Goal: Find specific page/section: Find specific page/section

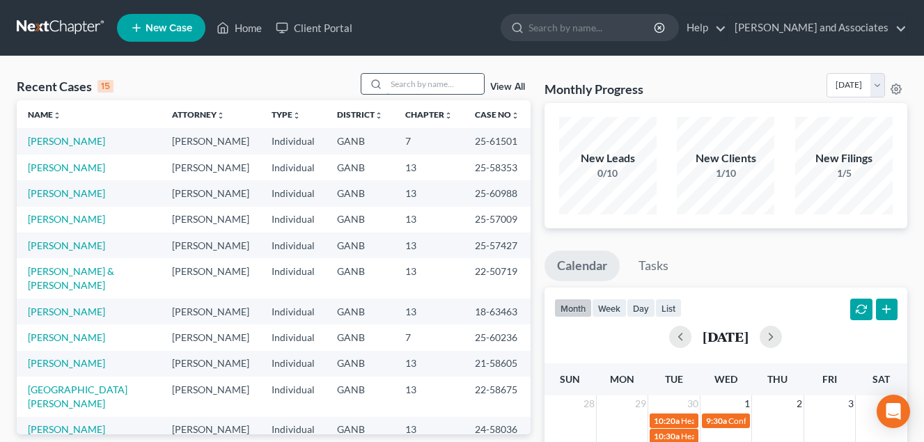
click at [402, 83] on input "search" at bounding box center [436, 84] width 98 height 20
click at [409, 81] on input "search" at bounding box center [436, 84] width 98 height 20
click at [397, 83] on input "search" at bounding box center [436, 84] width 98 height 20
type input "[PERSON_NAME]"
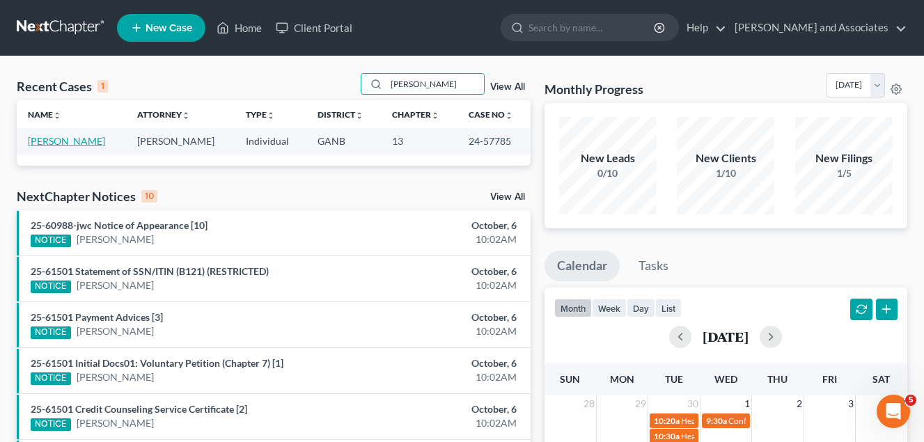
click at [56, 141] on link "[PERSON_NAME]" at bounding box center [66, 141] width 77 height 12
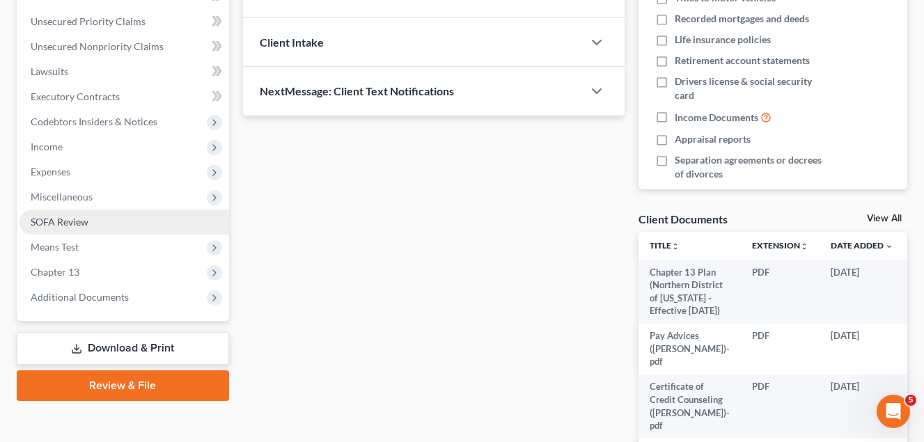
scroll to position [279, 0]
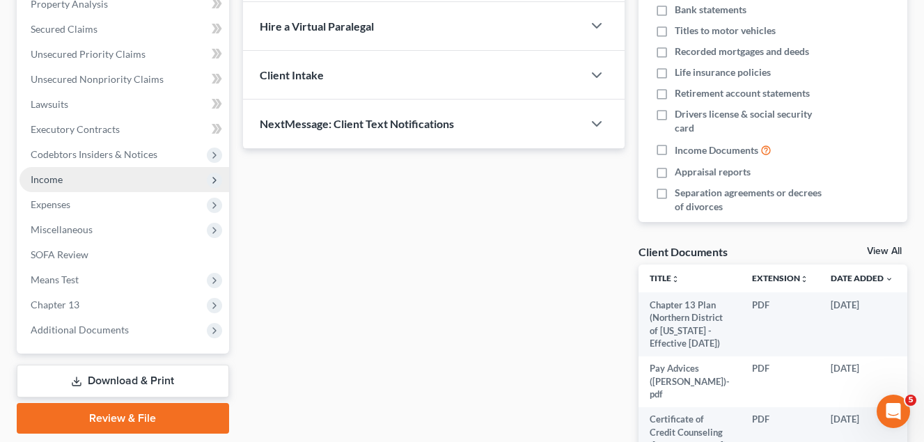
click at [49, 176] on span "Income" at bounding box center [47, 179] width 32 height 12
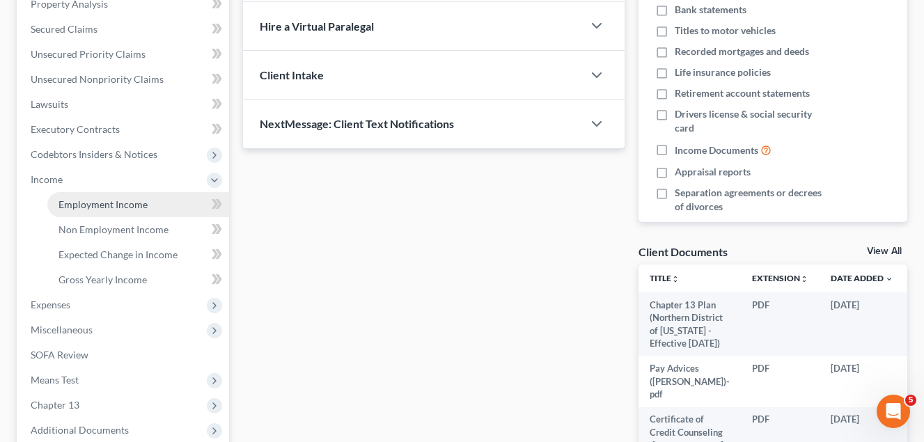
click at [135, 207] on span "Employment Income" at bounding box center [103, 204] width 89 height 12
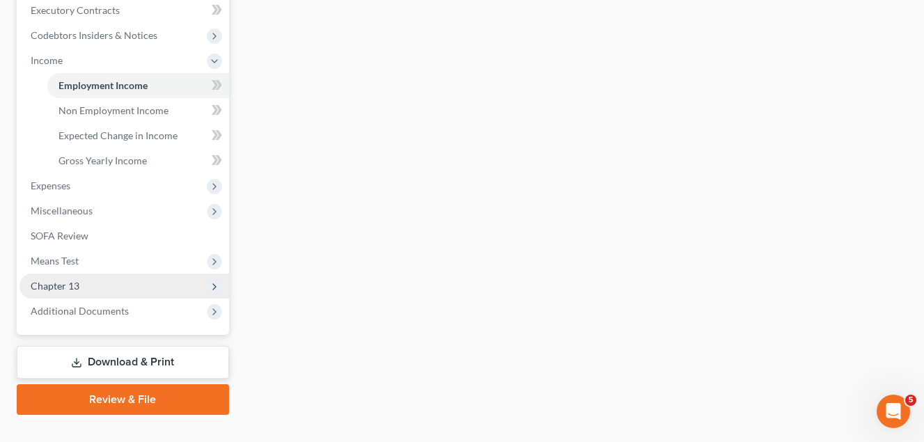
scroll to position [418, 0]
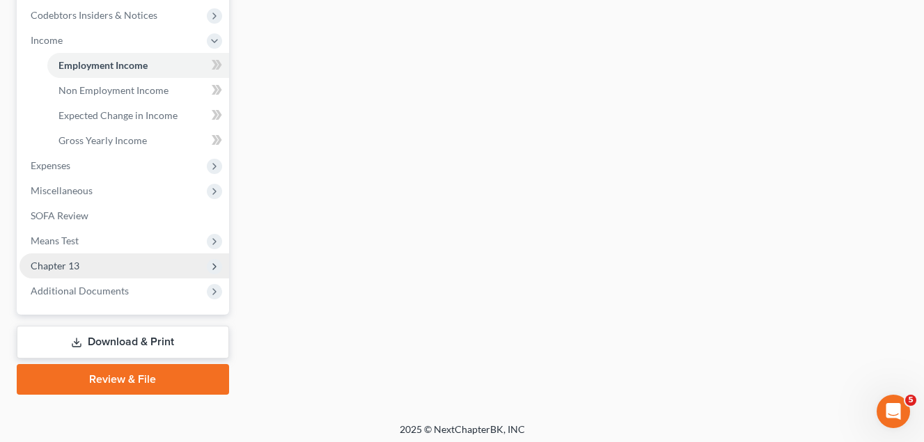
click at [75, 267] on span "Chapter 13" at bounding box center [55, 266] width 49 height 12
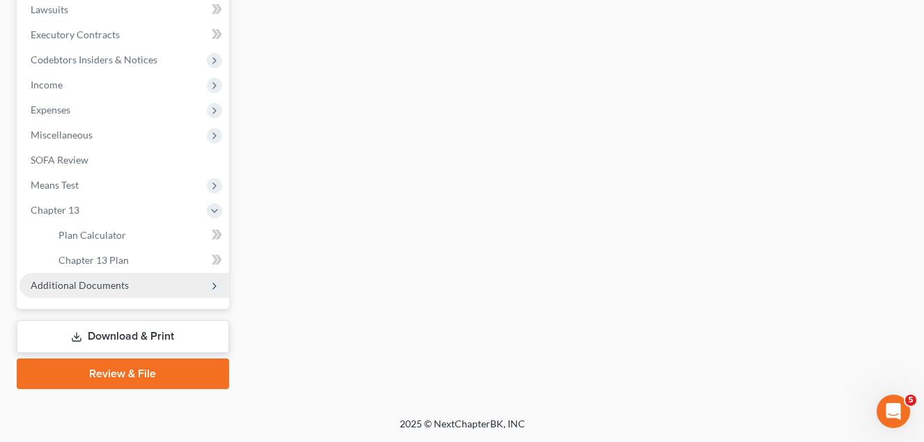
scroll to position [373, 0]
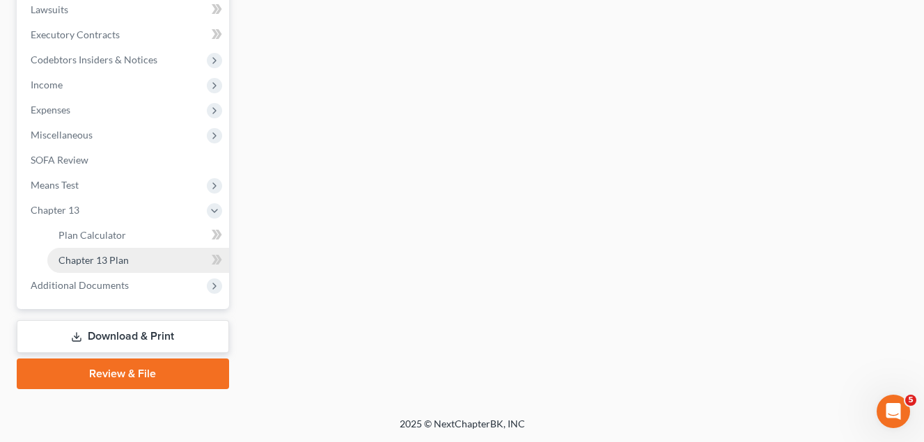
click at [110, 263] on span "Chapter 13 Plan" at bounding box center [94, 260] width 70 height 12
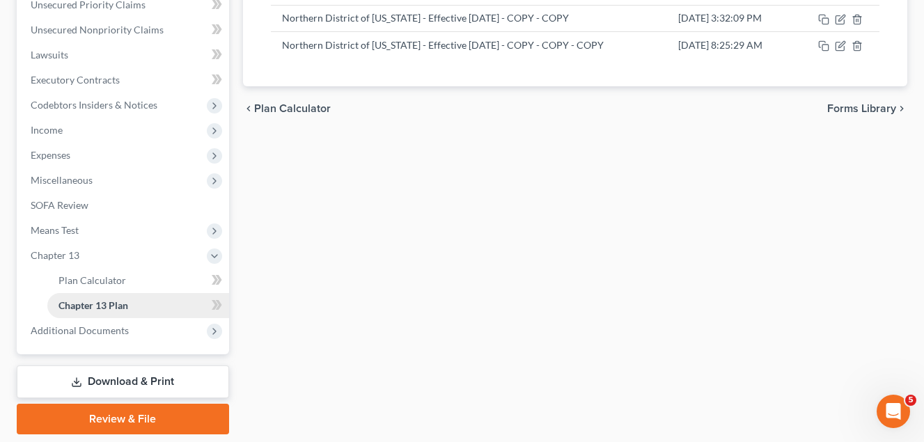
scroll to position [373, 0]
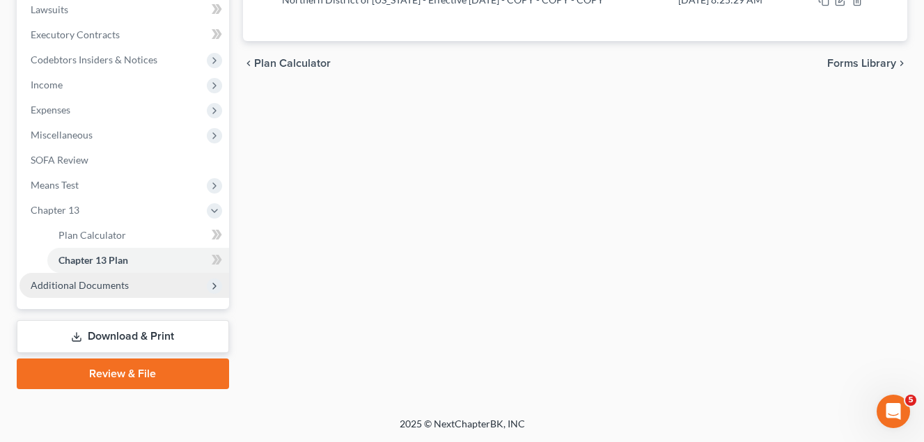
click at [91, 284] on span "Additional Documents" at bounding box center [80, 285] width 98 height 12
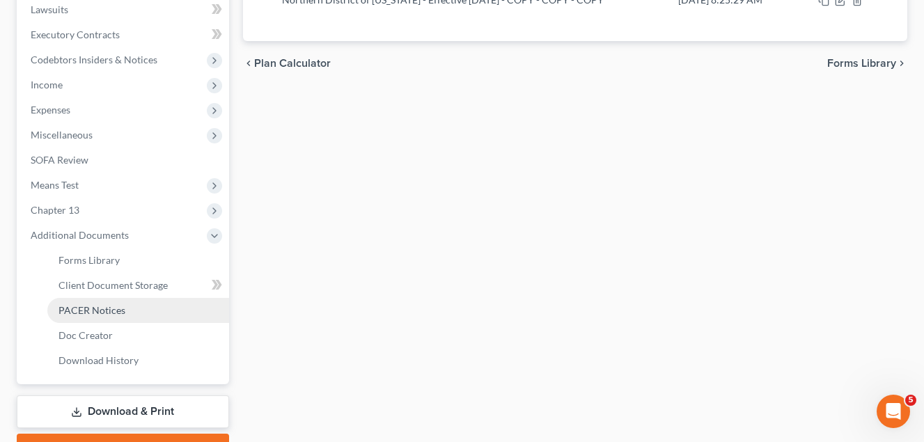
click at [101, 310] on span "PACER Notices" at bounding box center [92, 310] width 67 height 12
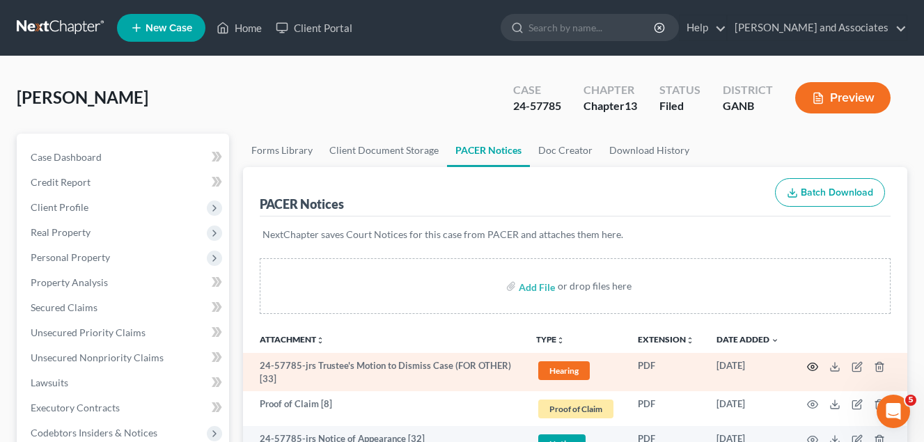
click at [816, 371] on icon "button" at bounding box center [812, 366] width 11 height 11
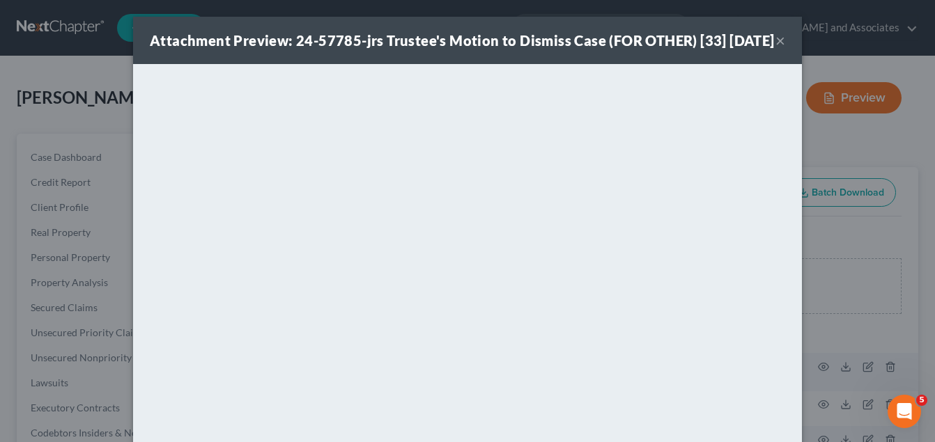
click at [776, 49] on button "×" at bounding box center [780, 40] width 10 height 17
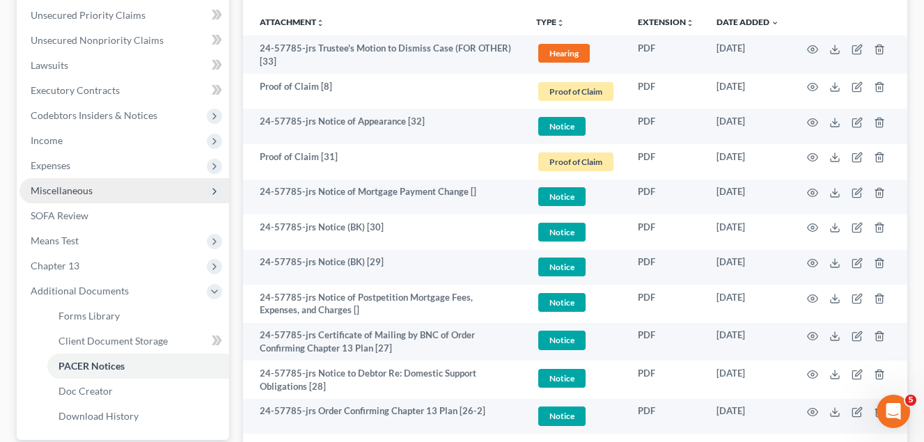
scroll to position [348, 0]
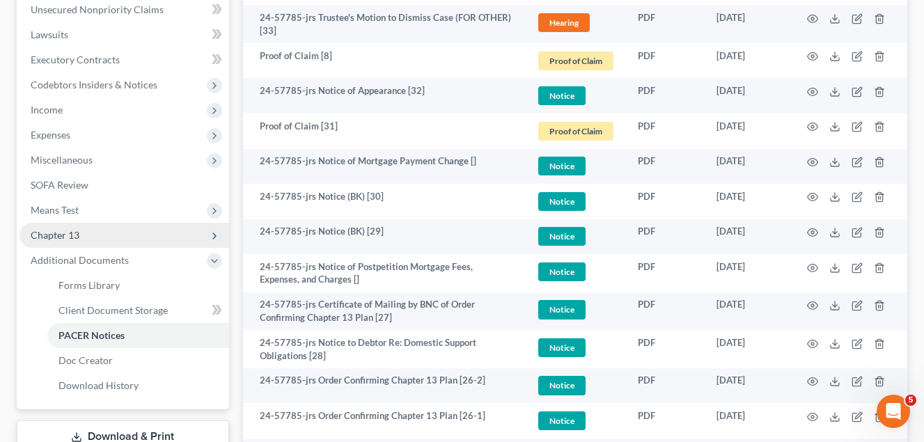
click at [73, 234] on span "Chapter 13" at bounding box center [55, 235] width 49 height 12
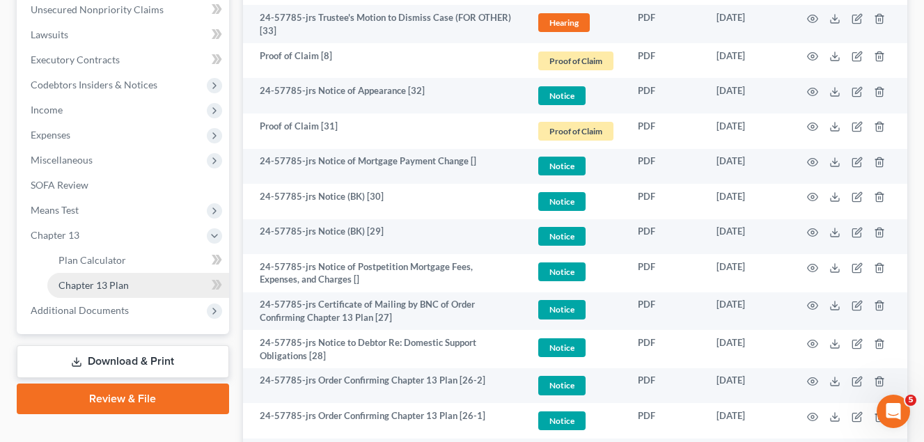
click at [118, 281] on span "Chapter 13 Plan" at bounding box center [94, 285] width 70 height 12
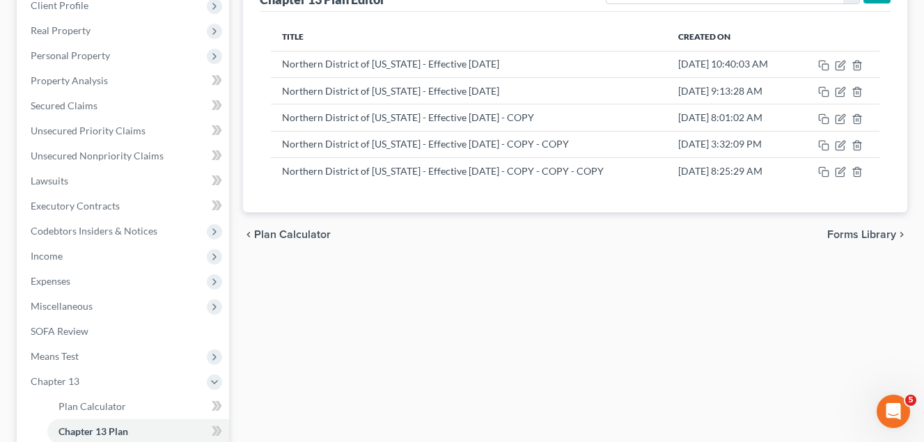
scroll to position [209, 0]
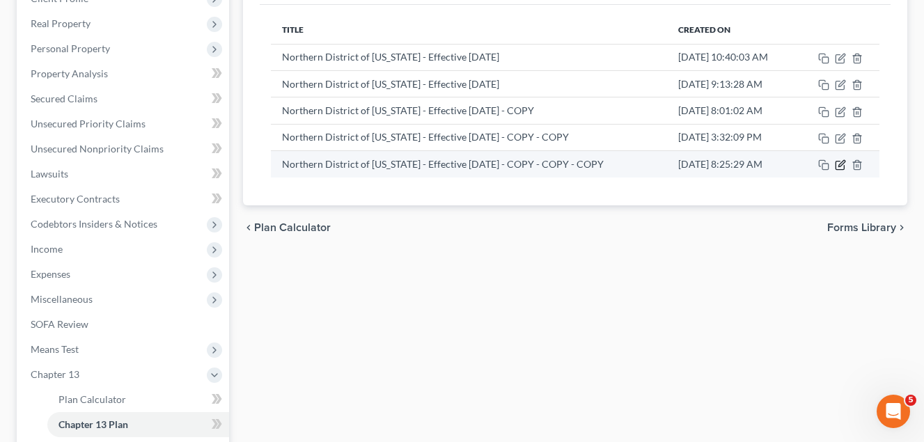
click at [842, 166] on icon "button" at bounding box center [842, 164] width 6 height 6
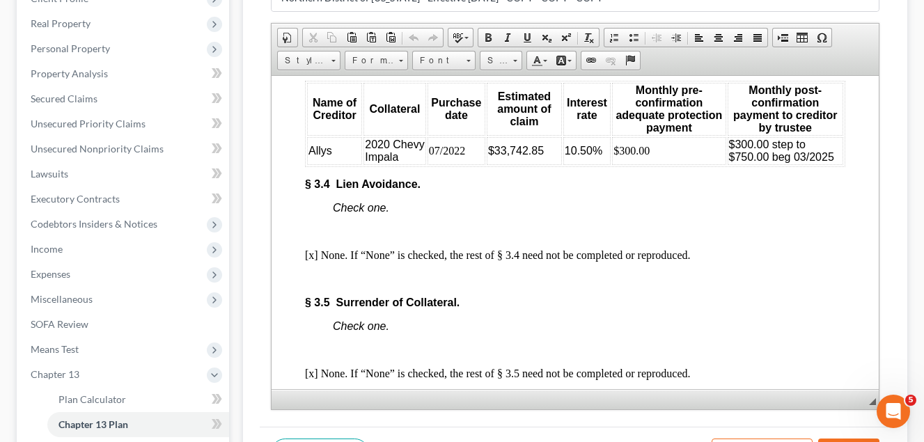
scroll to position [3343, 0]
click at [233, 38] on div "Case Dashboard Payments Invoices Payments Payments Credit Report Client Profile" at bounding box center [123, 239] width 226 height 629
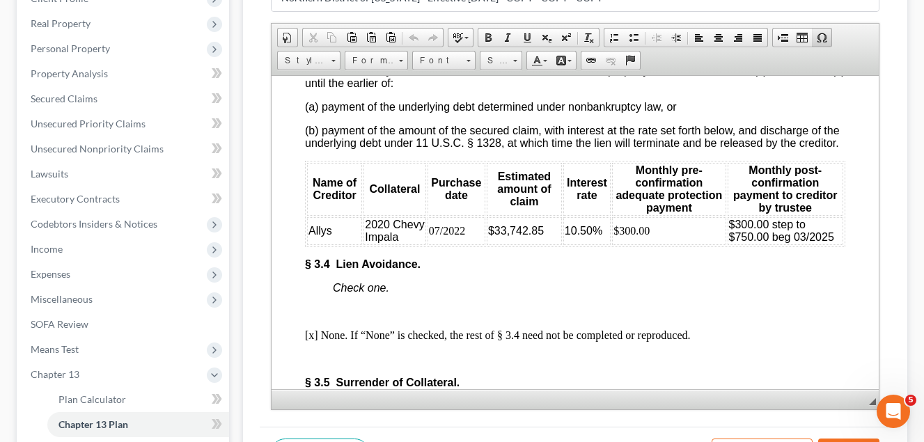
scroll to position [3065, 0]
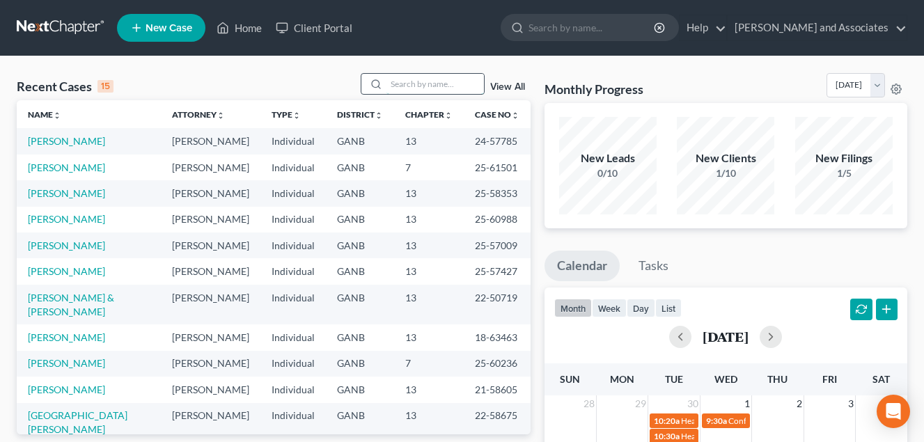
click at [400, 86] on input "search" at bounding box center [436, 84] width 98 height 20
click at [391, 85] on input "search" at bounding box center [436, 84] width 98 height 20
type input "allen"
click at [508, 90] on link "View All" at bounding box center [507, 87] width 35 height 10
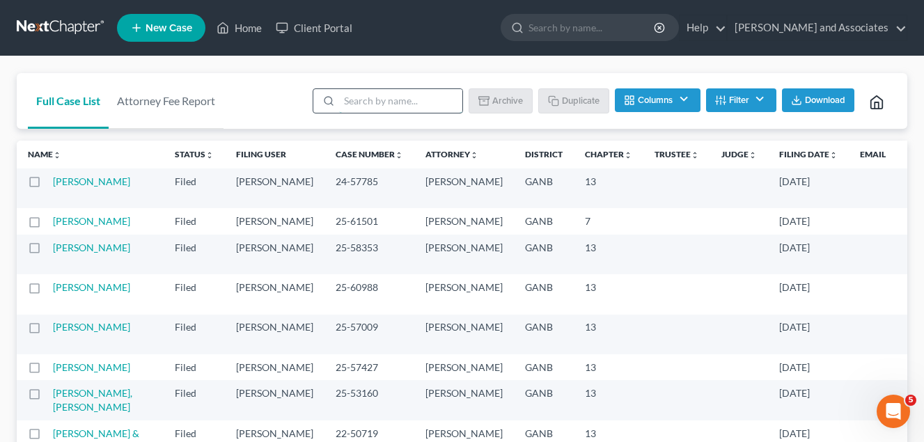
click at [400, 100] on input "search" at bounding box center [400, 101] width 123 height 24
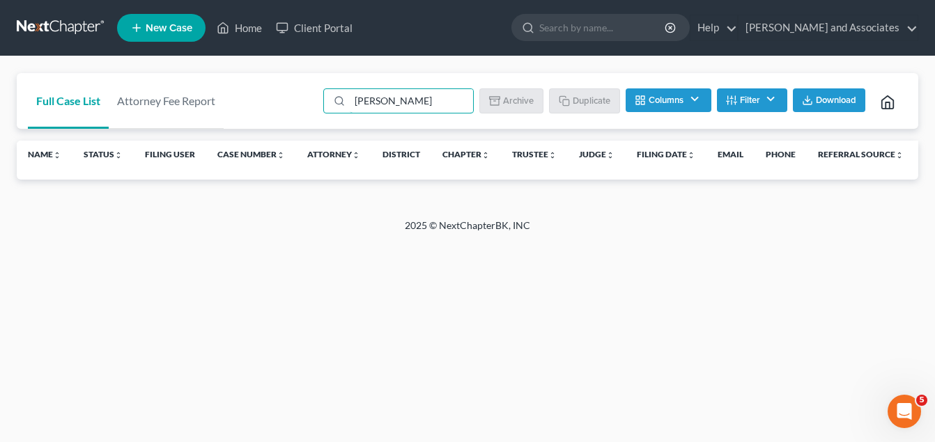
type input "odom"
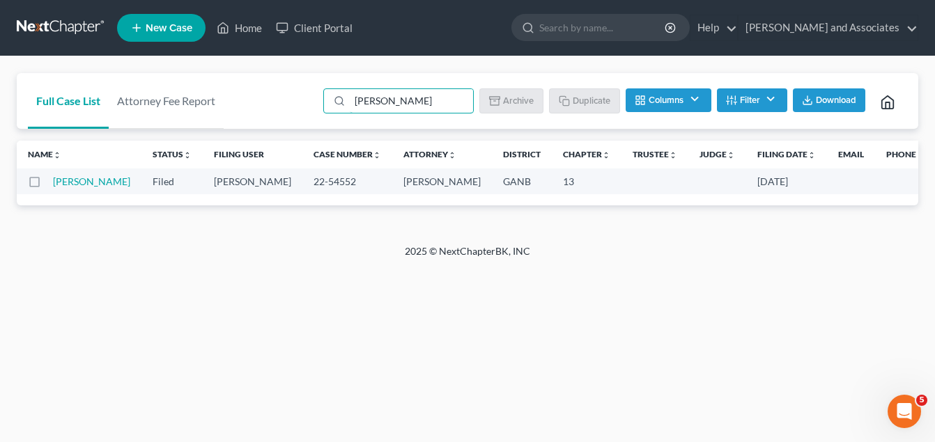
click at [47, 185] on label at bounding box center [47, 185] width 0 height 0
click at [53, 183] on input "checkbox" at bounding box center [57, 179] width 9 height 9
checkbox input "true"
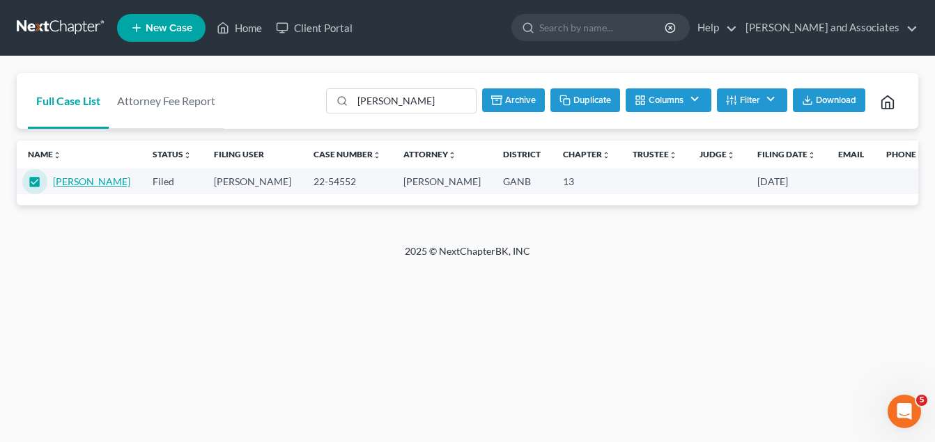
click at [67, 187] on link "Odom, Chiniqua" at bounding box center [91, 182] width 77 height 12
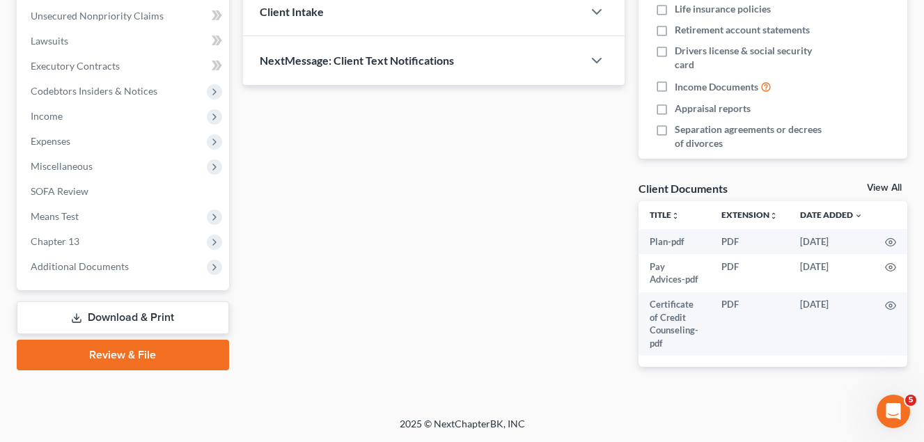
scroll to position [375, 0]
click at [99, 260] on span "Additional Documents" at bounding box center [80, 266] width 98 height 12
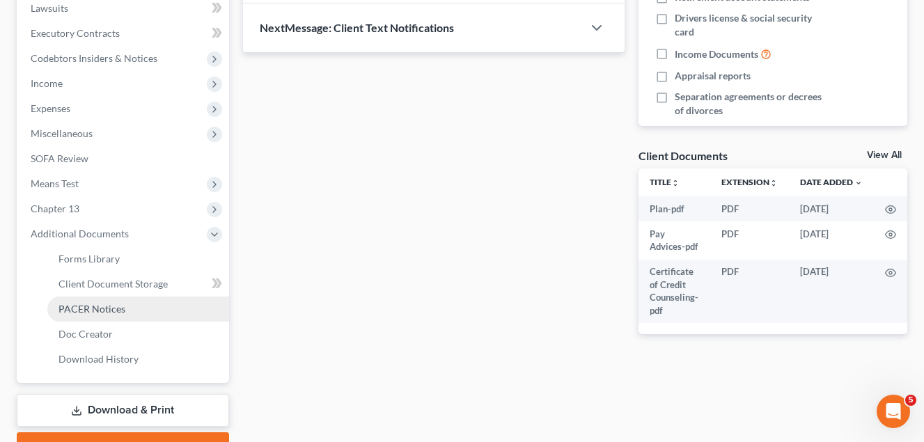
click at [104, 309] on span "PACER Notices" at bounding box center [92, 309] width 67 height 12
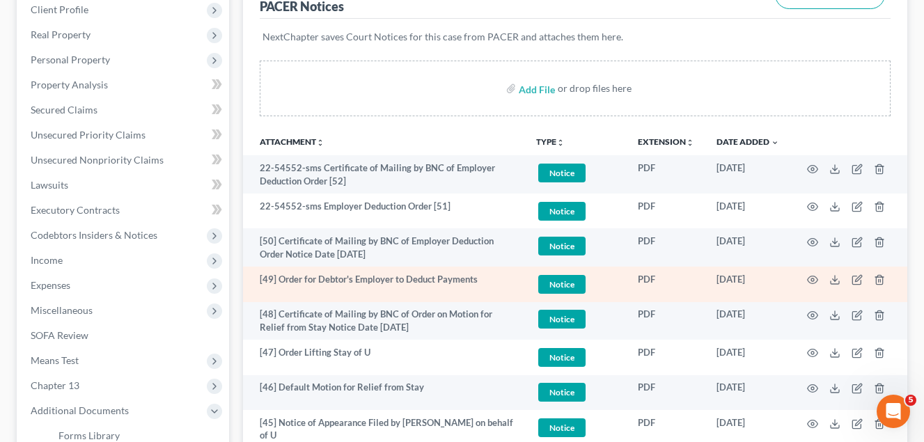
scroll to position [279, 0]
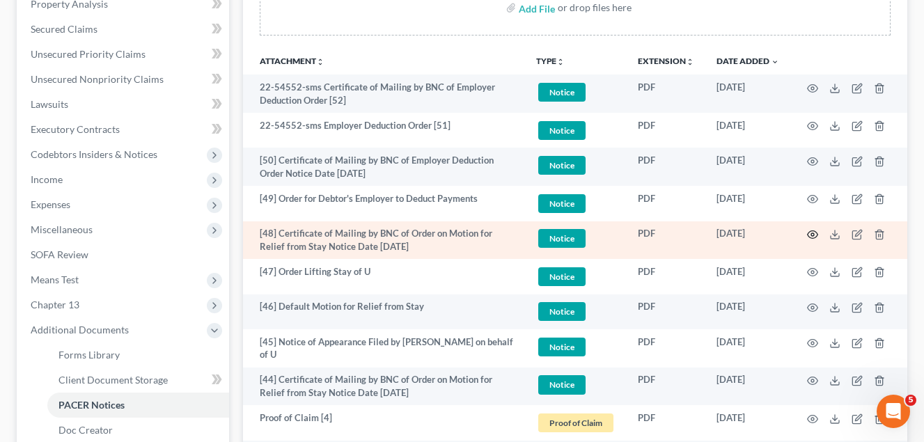
click at [812, 236] on circle "button" at bounding box center [812, 234] width 3 height 3
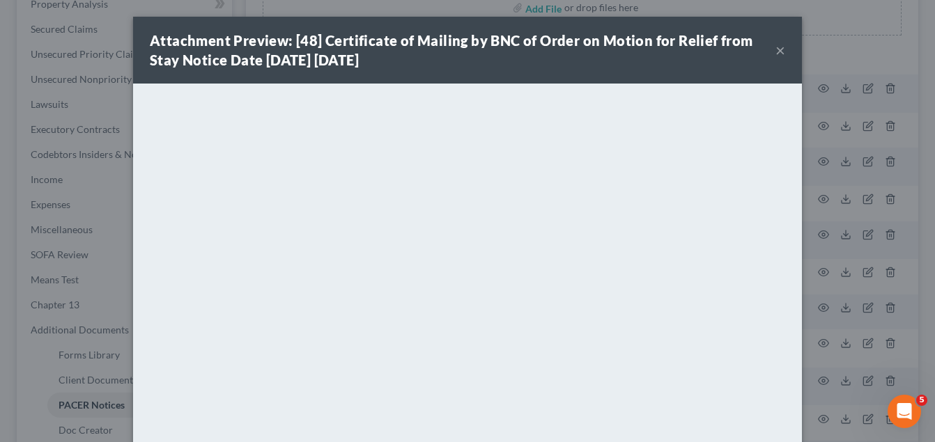
click at [777, 49] on button "×" at bounding box center [780, 50] width 10 height 17
